Goal: Information Seeking & Learning: Learn about a topic

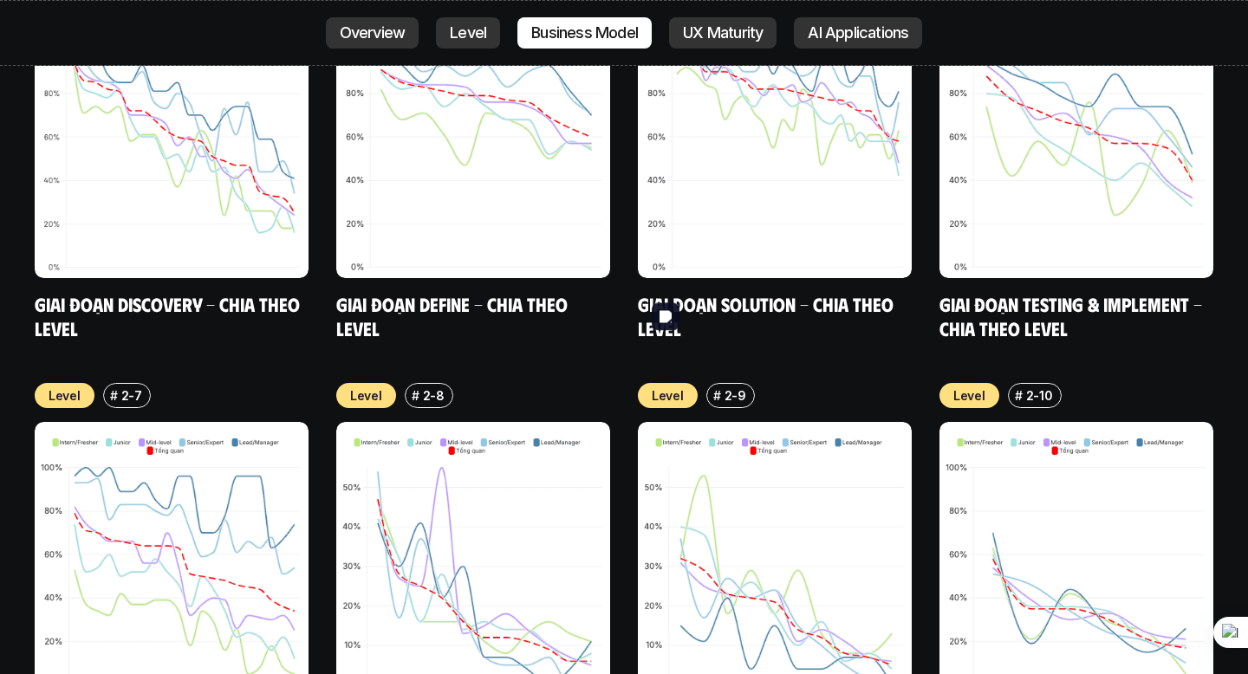
scroll to position [7305, 0]
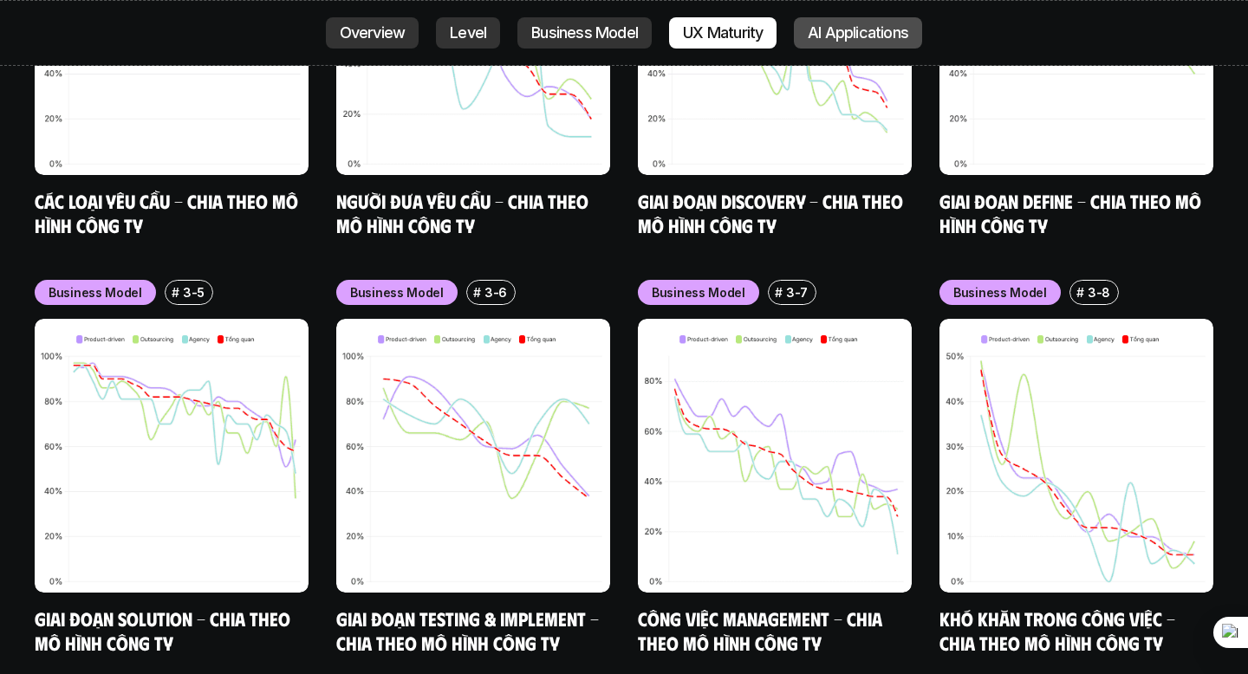
click at [860, 26] on p "AI Applications" at bounding box center [858, 32] width 101 height 17
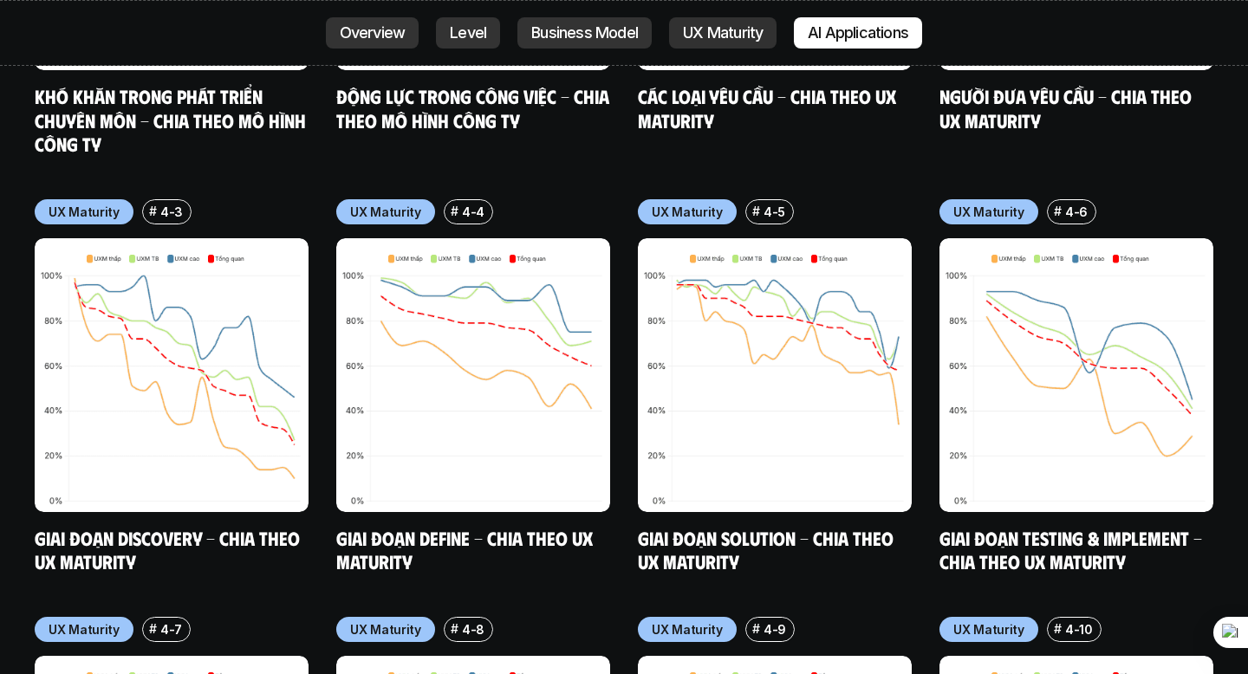
scroll to position [9199, 0]
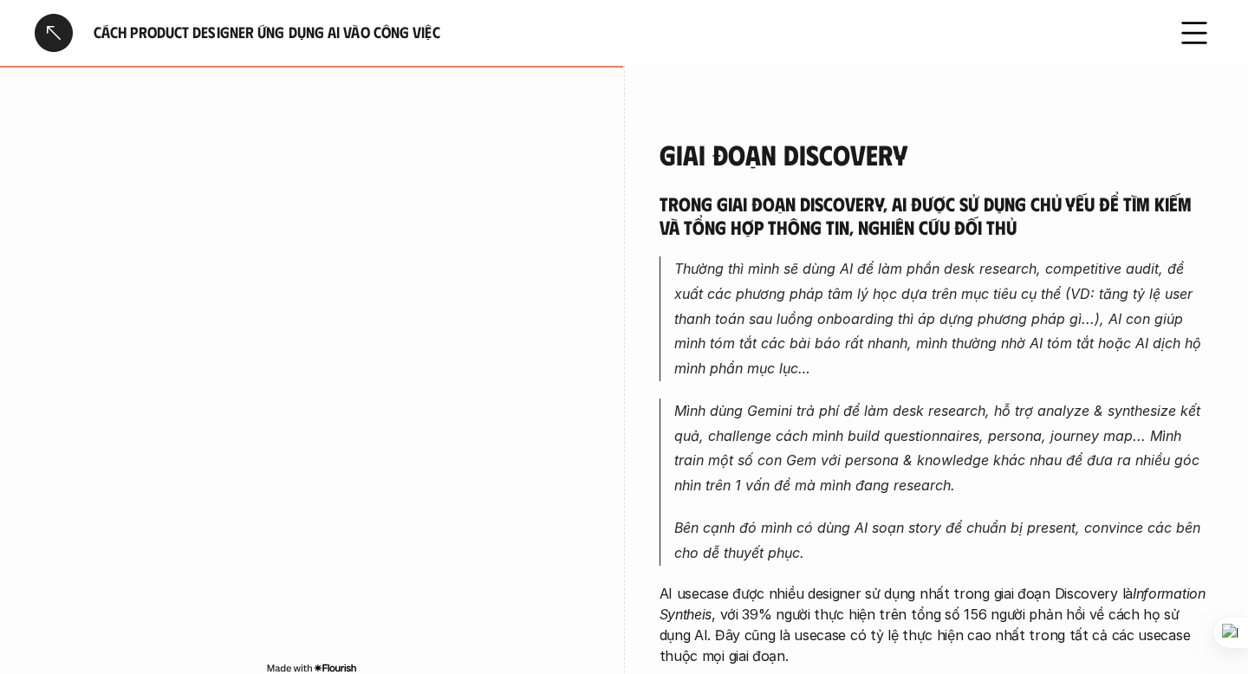
scroll to position [1467, 0]
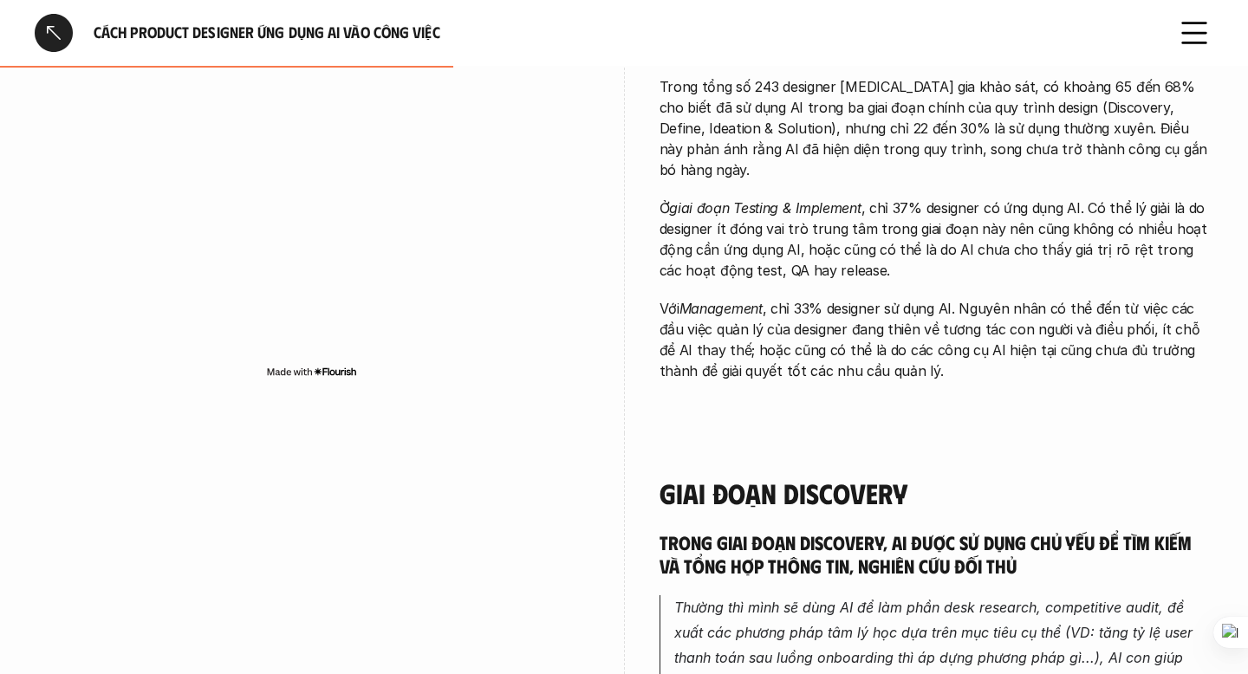
click at [46, 23] on div at bounding box center [54, 33] width 38 height 38
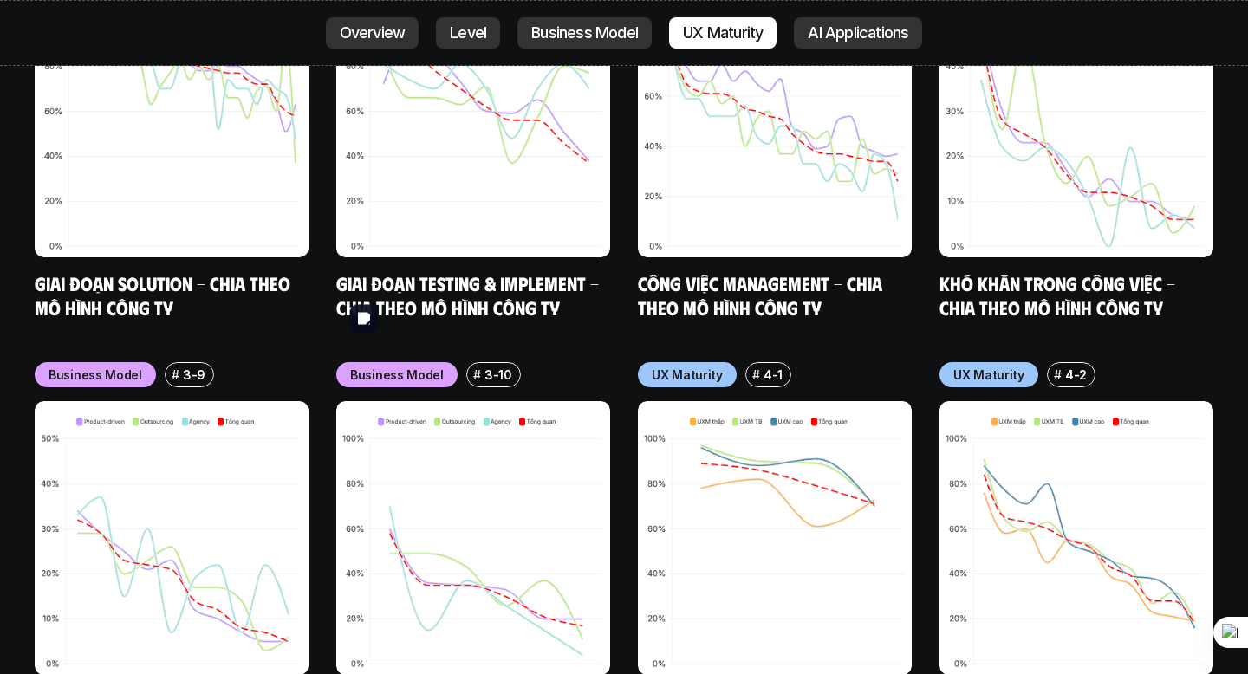
scroll to position [8588, 0]
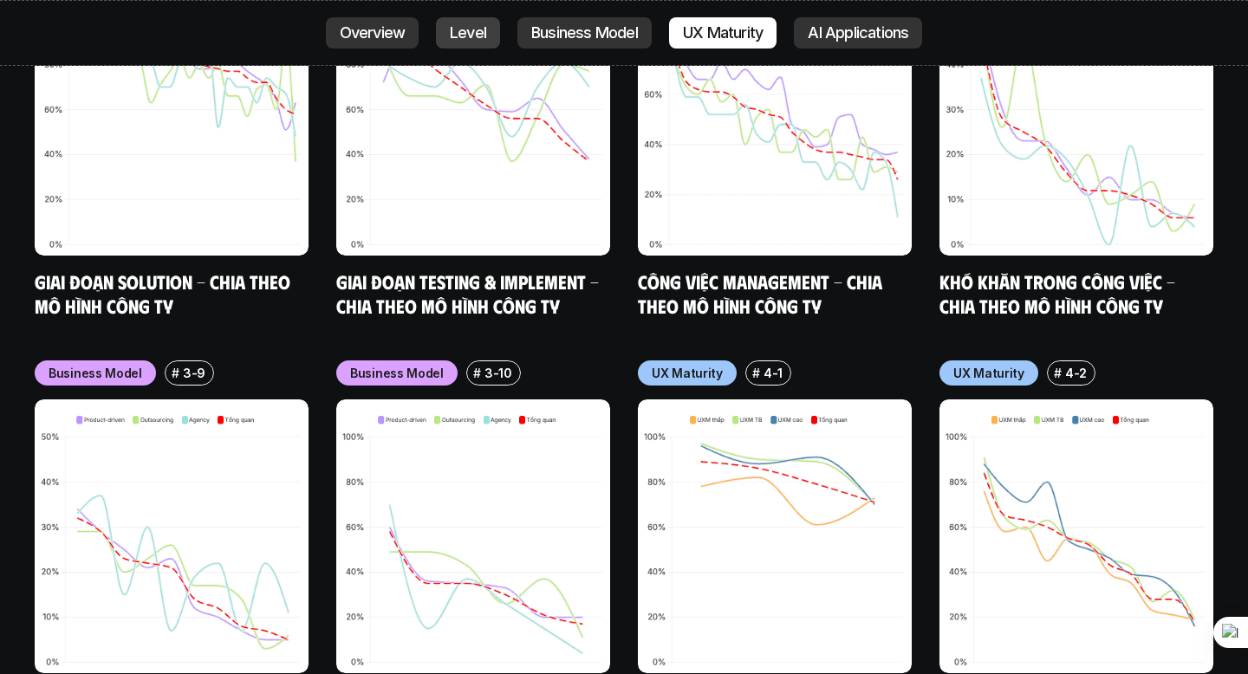
click at [453, 32] on p "Level" at bounding box center [468, 32] width 36 height 17
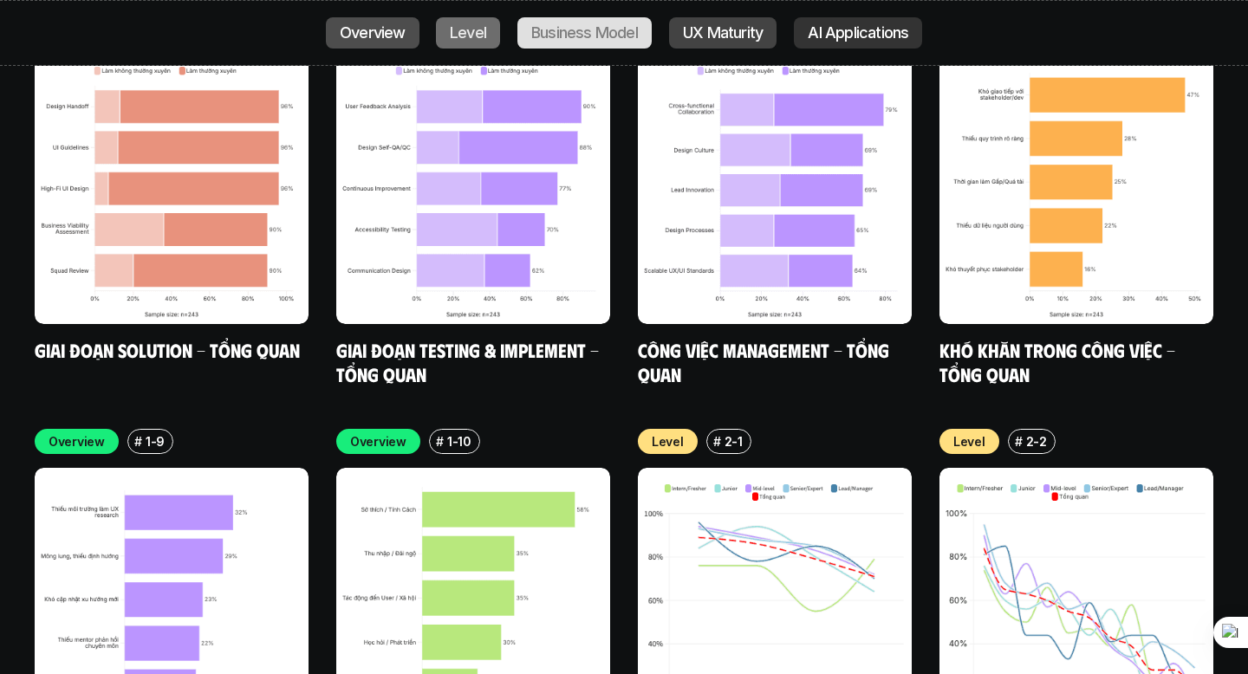
click at [387, 31] on p "Overview" at bounding box center [373, 32] width 66 height 17
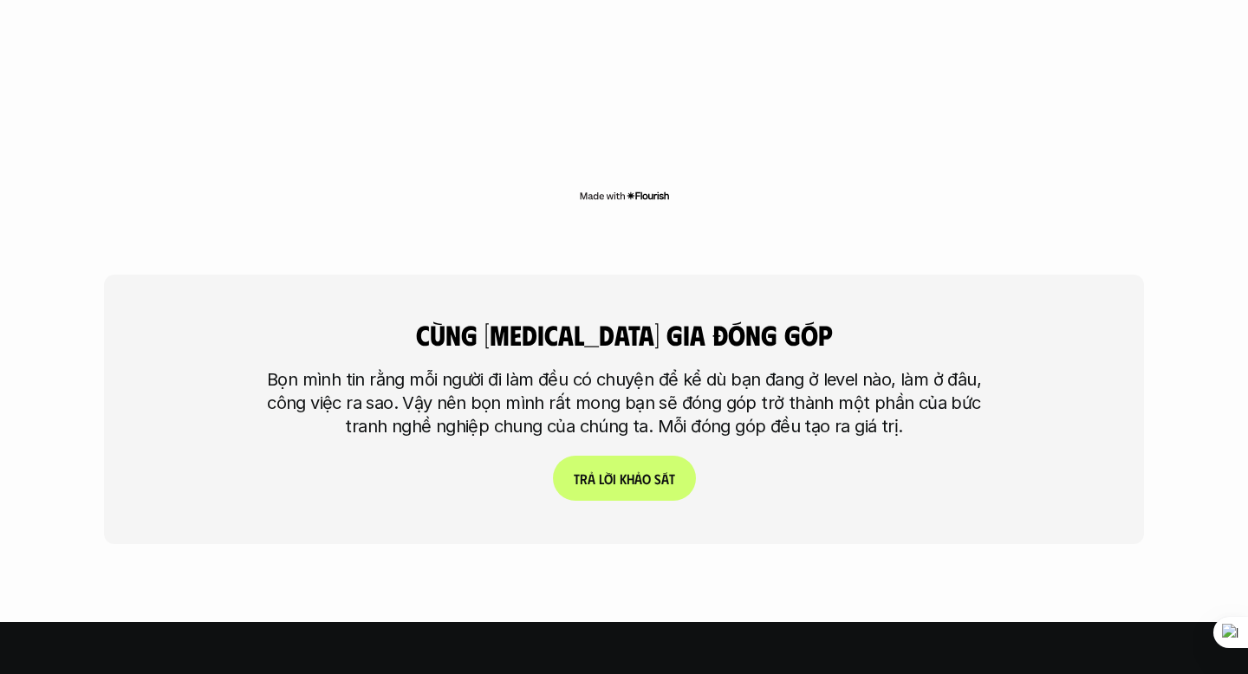
scroll to position [4956, 0]
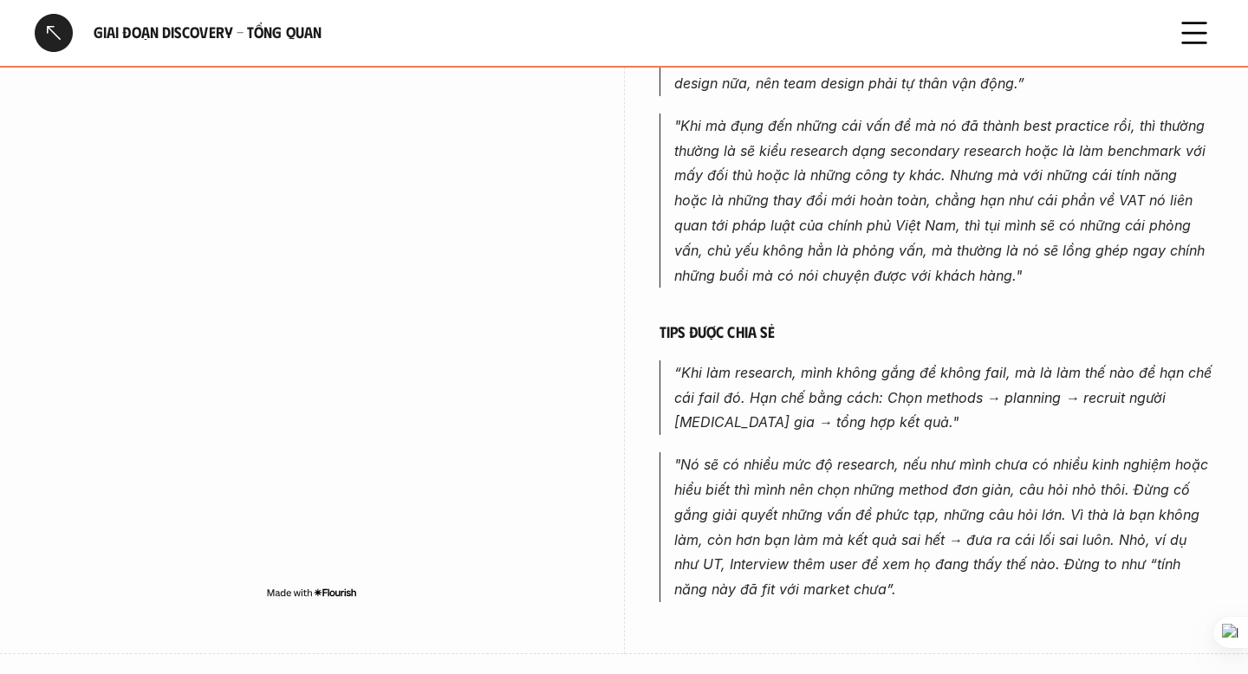
scroll to position [2035, 0]
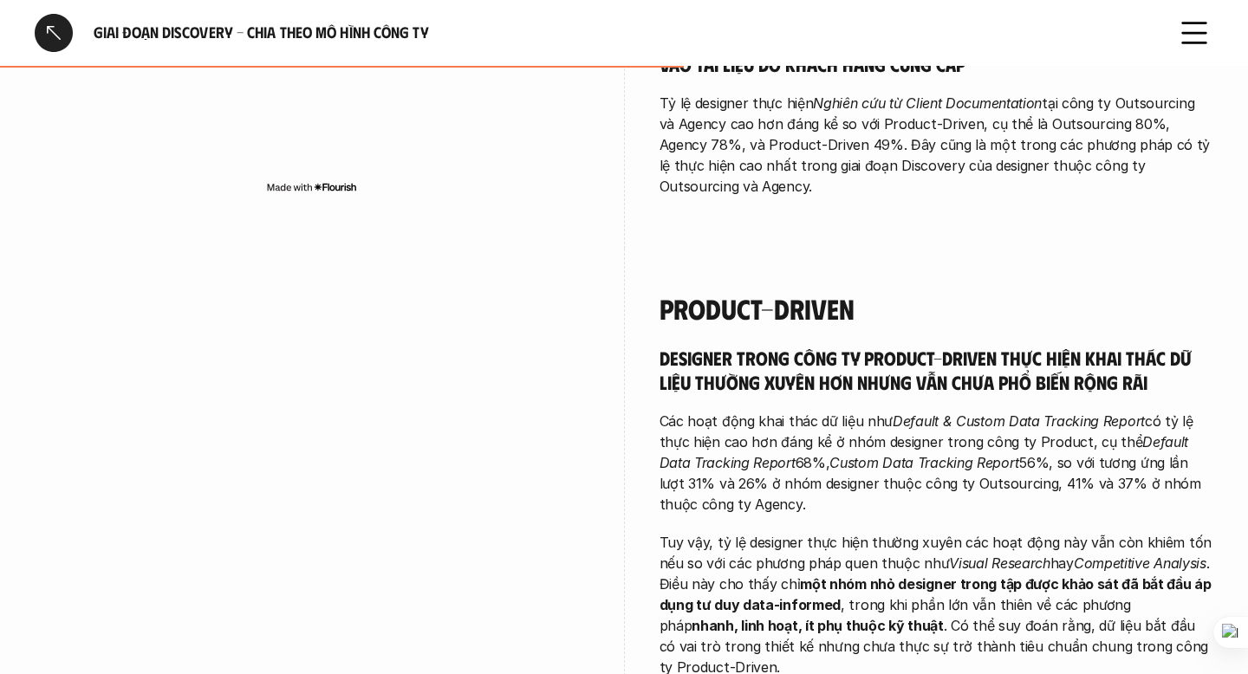
scroll to position [1760, 0]
drag, startPoint x: 686, startPoint y: 273, endPoint x: 790, endPoint y: 277, distance: 104.1
copy em "Visual Research"
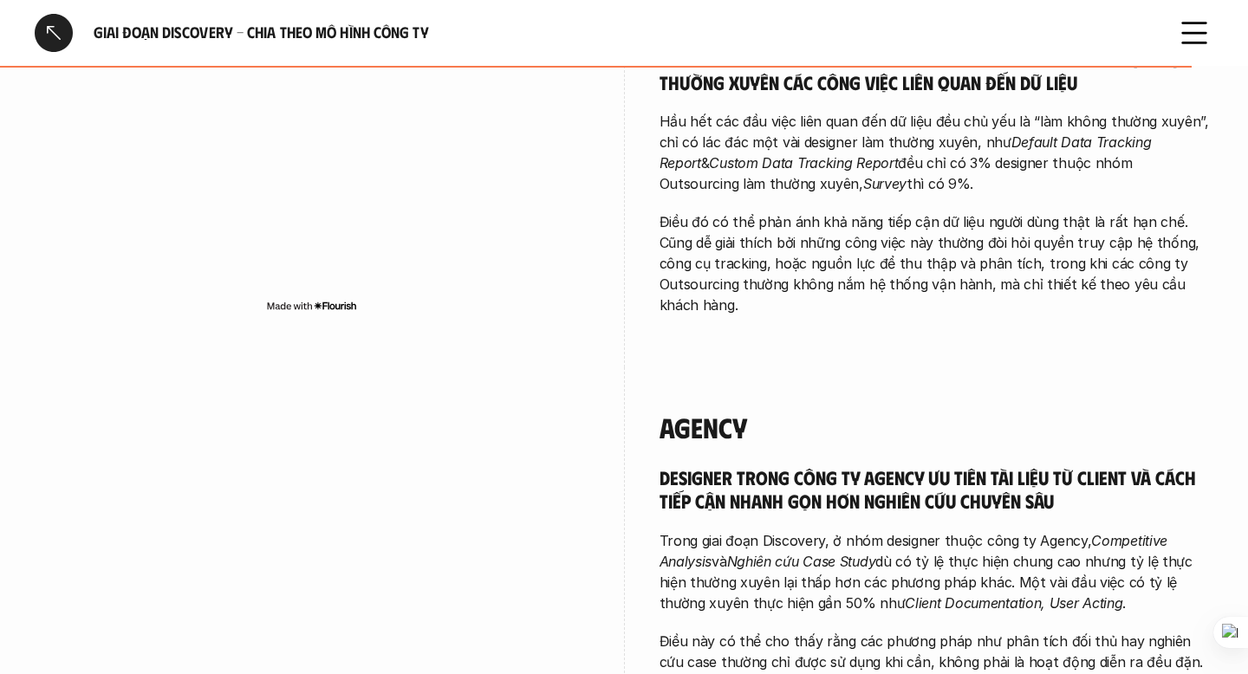
scroll to position [3006, 0]
